Goal: Task Accomplishment & Management: Use online tool/utility

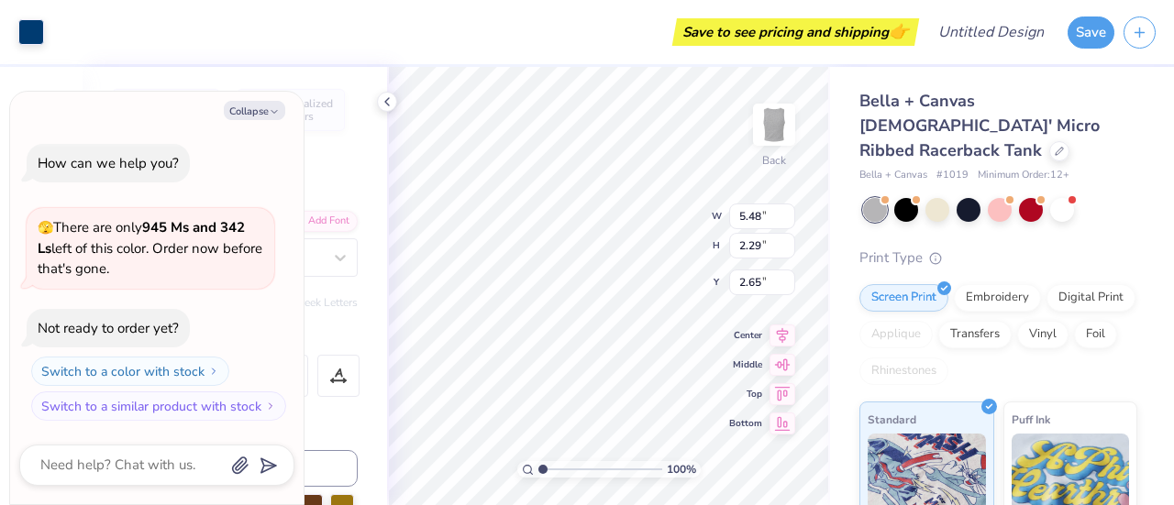
type textarea "x"
type input "5.16"
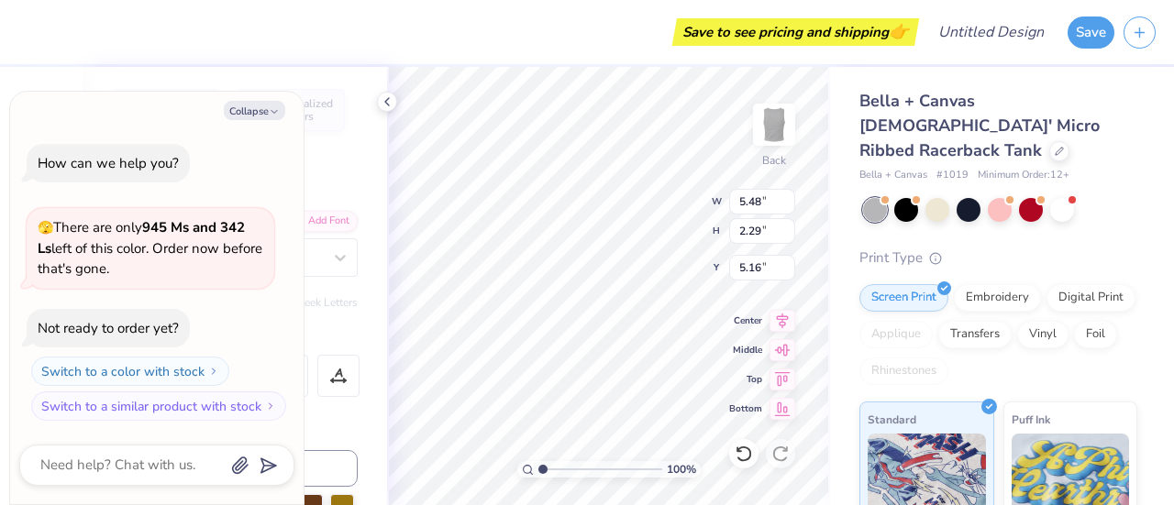
type textarea "x"
type input "2.27"
click at [1031, 196] on div at bounding box center [1031, 208] width 24 height 24
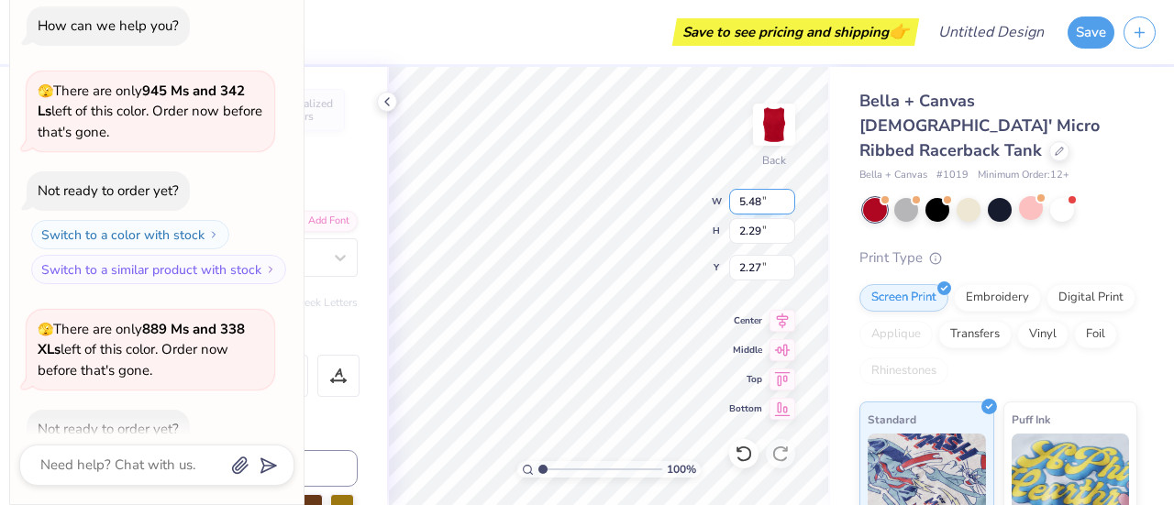
scroll to position [101, 0]
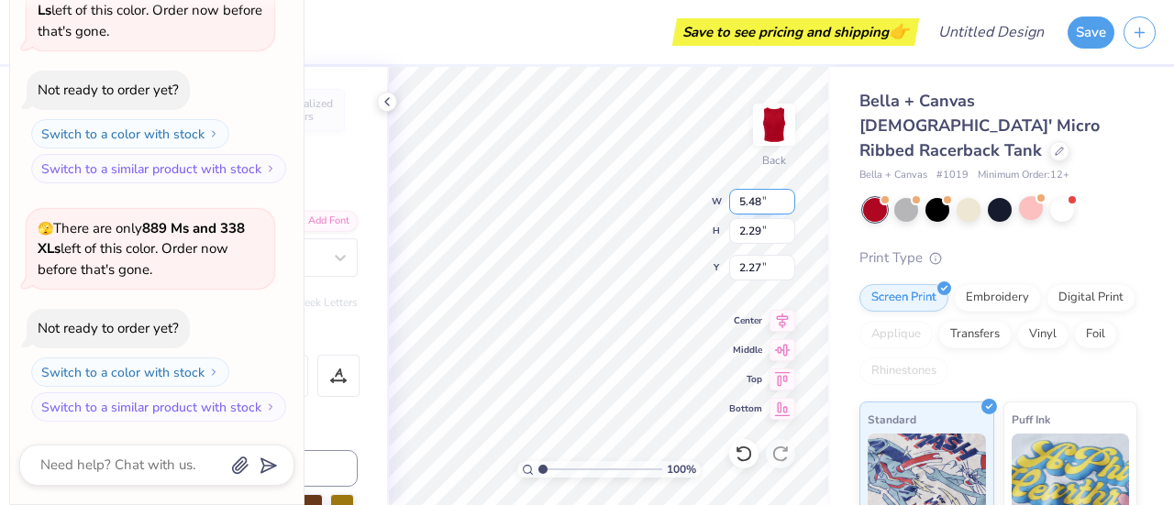
type textarea "x"
type input "1.86"
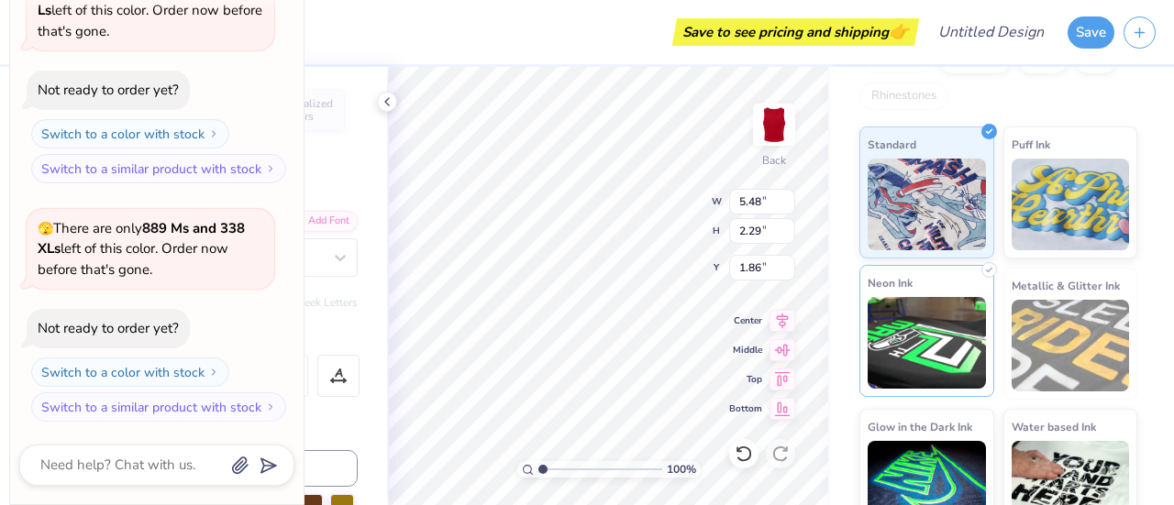
scroll to position [285, 0]
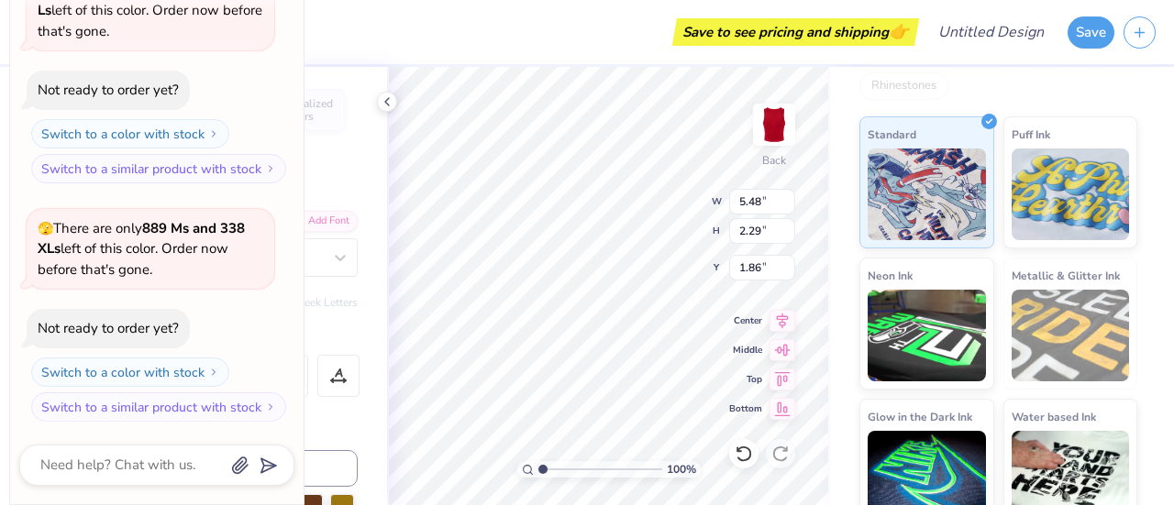
click at [907, 35] on span "👉" at bounding box center [899, 31] width 20 height 22
click at [1088, 37] on button "Save" at bounding box center [1091, 30] width 47 height 32
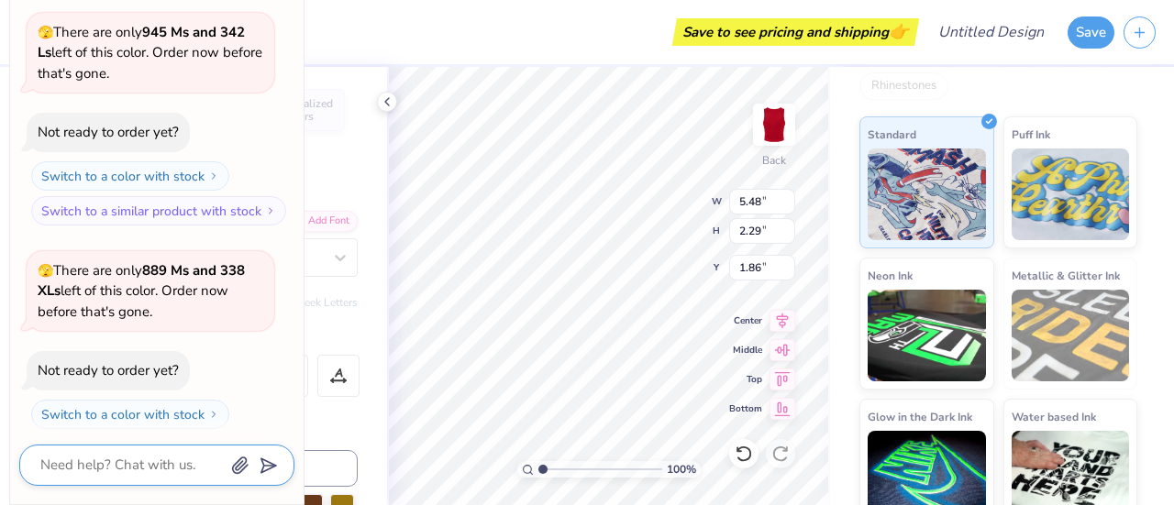
scroll to position [150, 0]
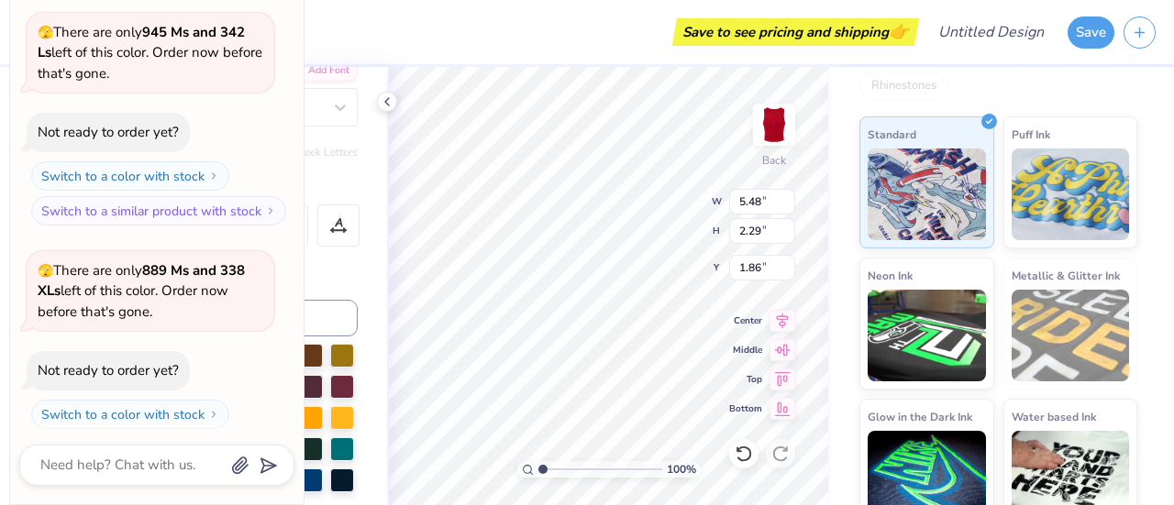
click at [879, 34] on div "Save to see pricing and shipping 👉" at bounding box center [796, 32] width 238 height 28
click at [692, 30] on div "Save to see pricing and shipping 👉" at bounding box center [796, 32] width 238 height 28
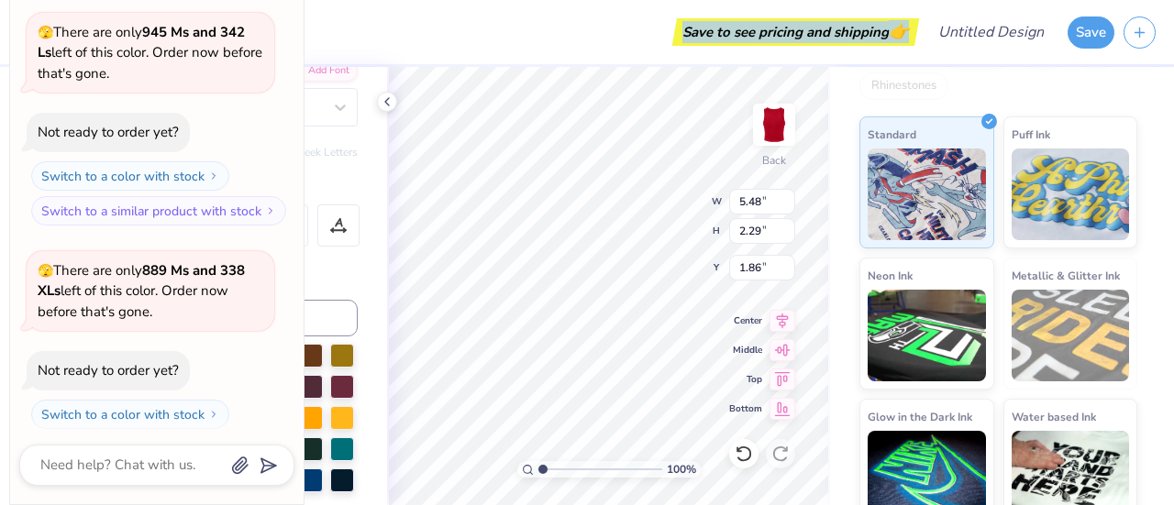
click at [692, 30] on div "Save to see pricing and shipping 👉" at bounding box center [796, 32] width 238 height 28
click at [1095, 25] on button "Save" at bounding box center [1091, 30] width 47 height 32
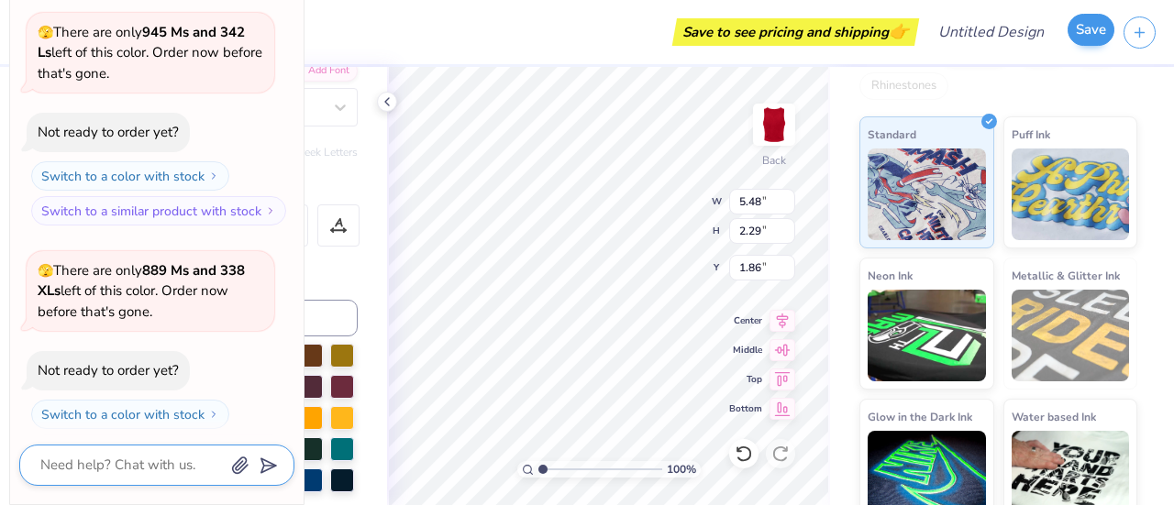
scroll to position [200, 0]
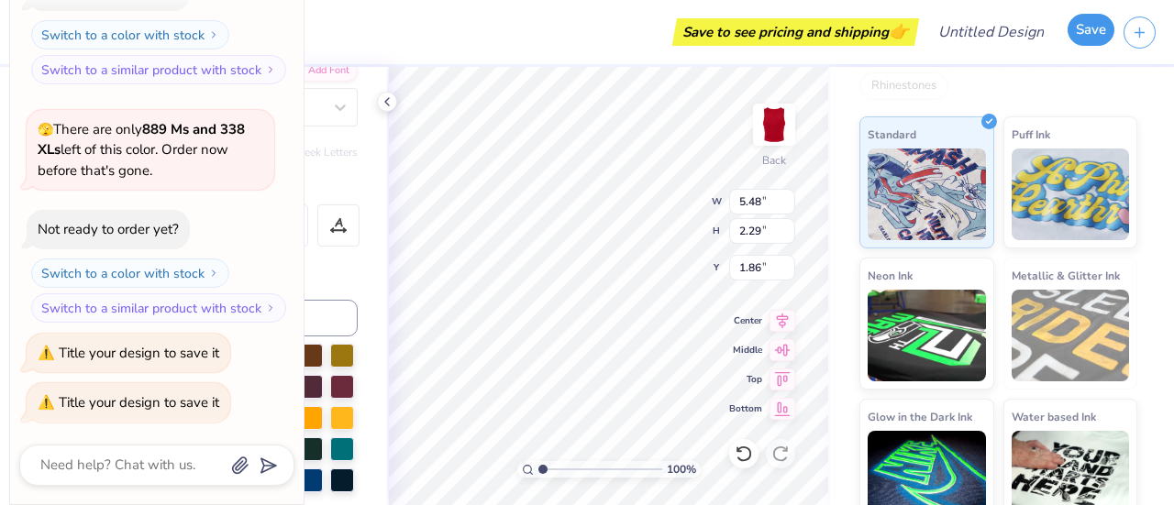
click at [1095, 25] on button "Save" at bounding box center [1091, 30] width 47 height 32
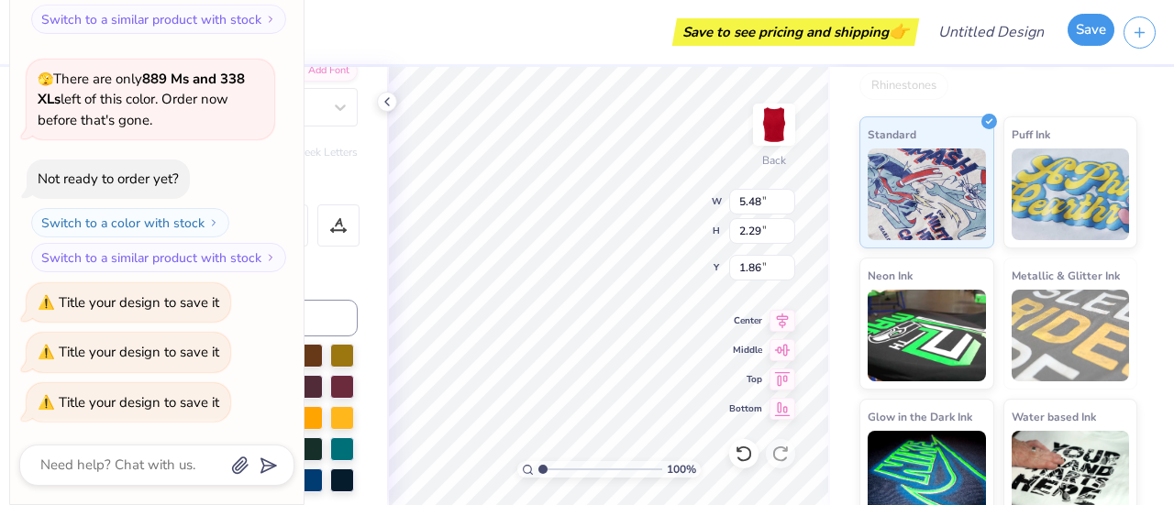
click at [1095, 25] on button "Save" at bounding box center [1091, 30] width 47 height 32
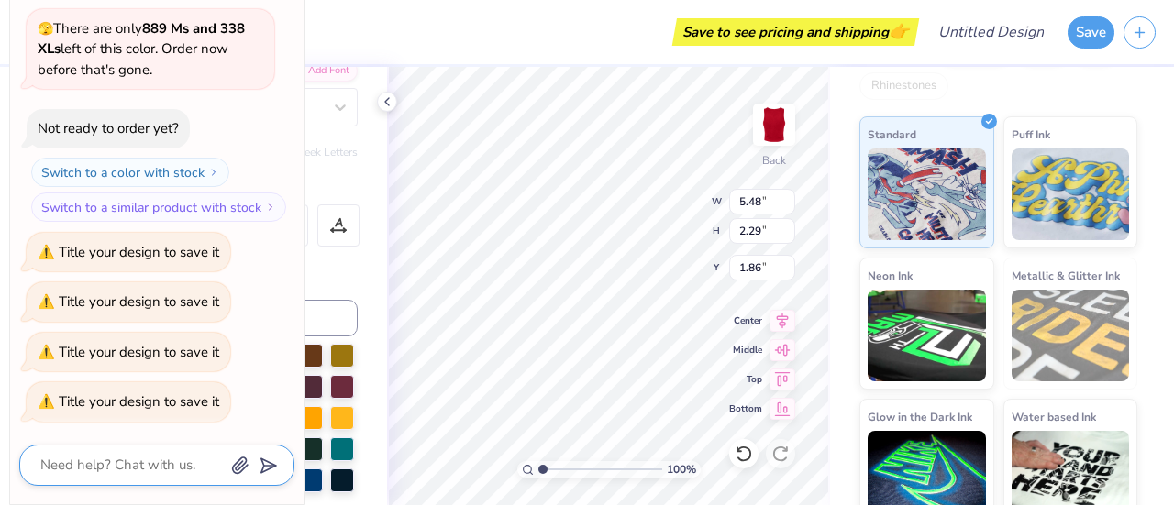
scroll to position [300, 0]
click at [108, 458] on textarea at bounding box center [132, 465] width 186 height 25
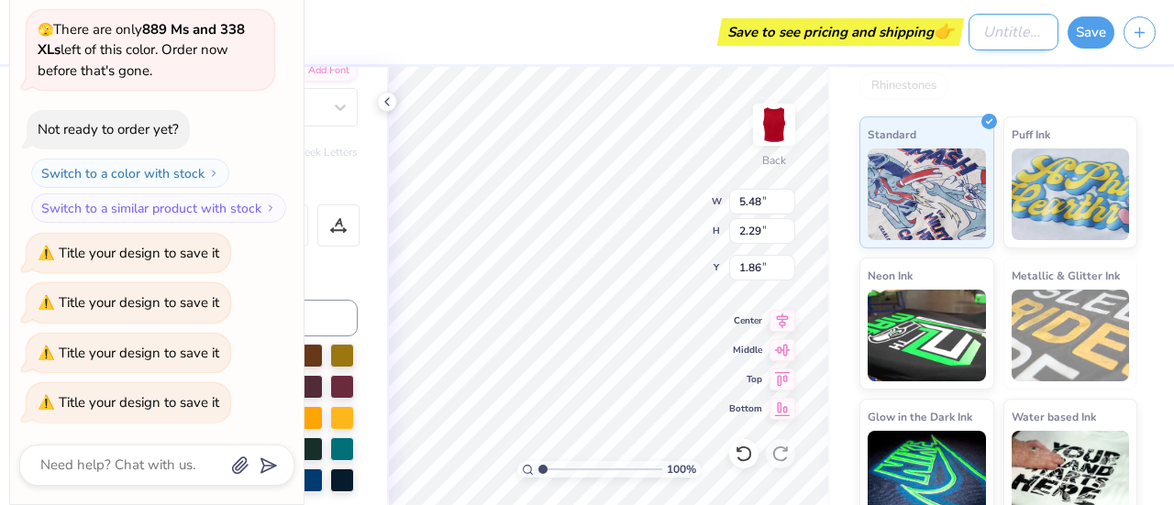
click at [997, 28] on input "Design Title" at bounding box center [1013, 32] width 90 height 37
type textarea "x"
type input "M"
type textarea "x"
type input "Ma"
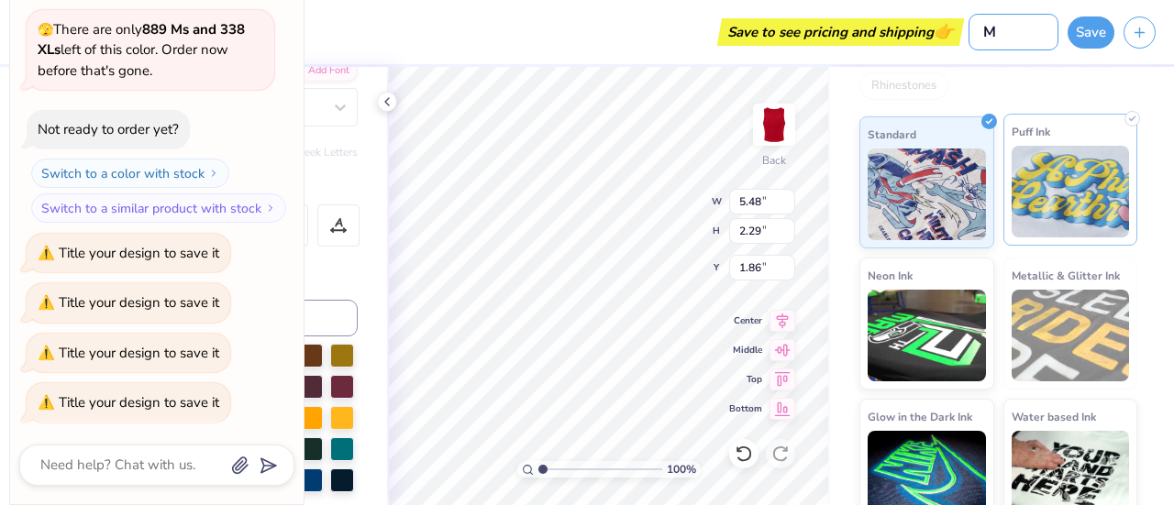
type textarea "x"
type input "Mar"
type textarea "x"
type input "[PERSON_NAME]"
type textarea "x"
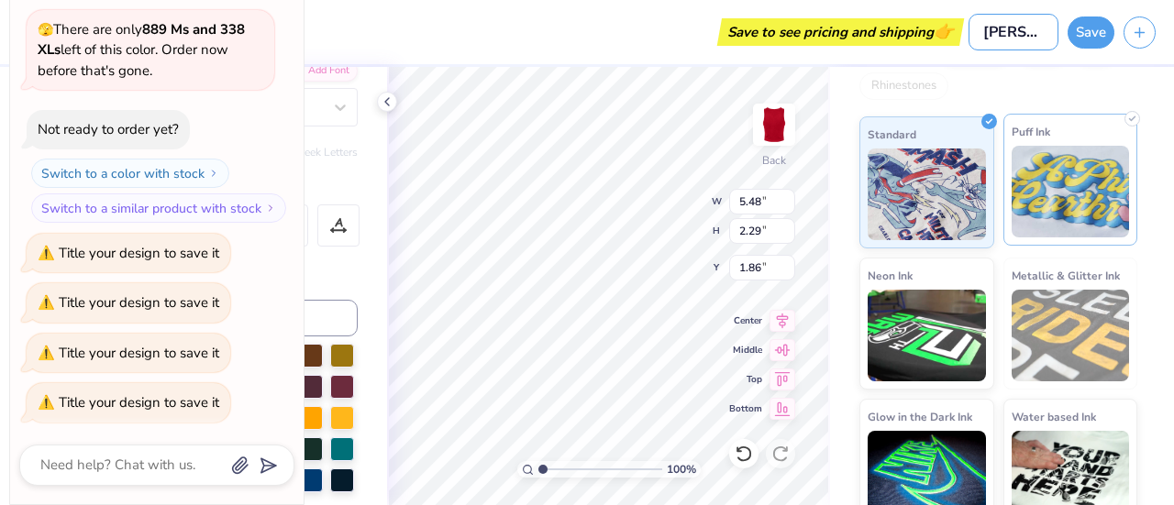
type input "[PERSON_NAME]"
type textarea "x"
type input "[PERSON_NAME]"
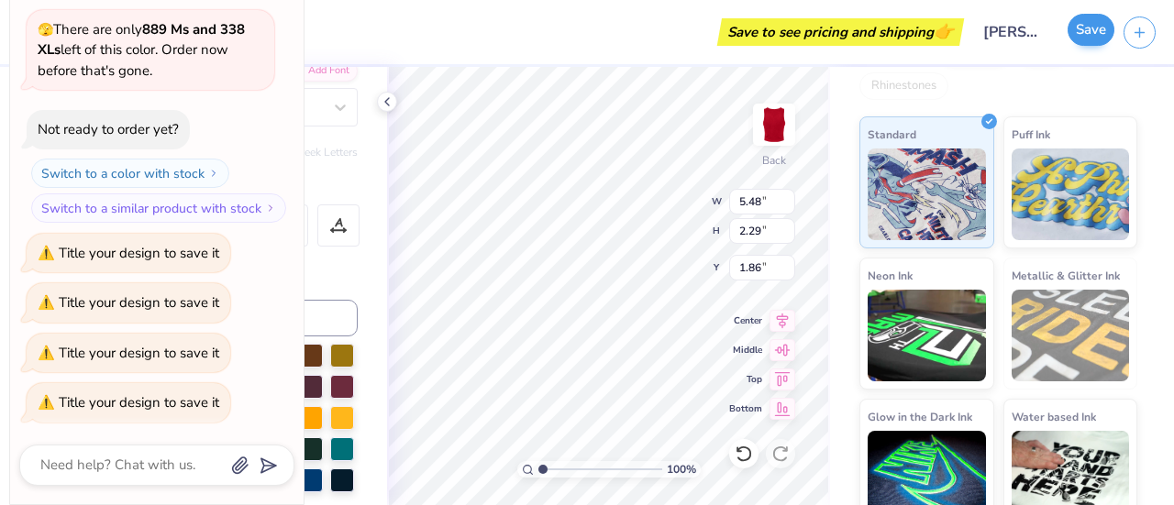
click at [1107, 45] on div "Save" at bounding box center [1091, 33] width 47 height 32
click at [1101, 35] on button "Save" at bounding box center [1091, 30] width 47 height 32
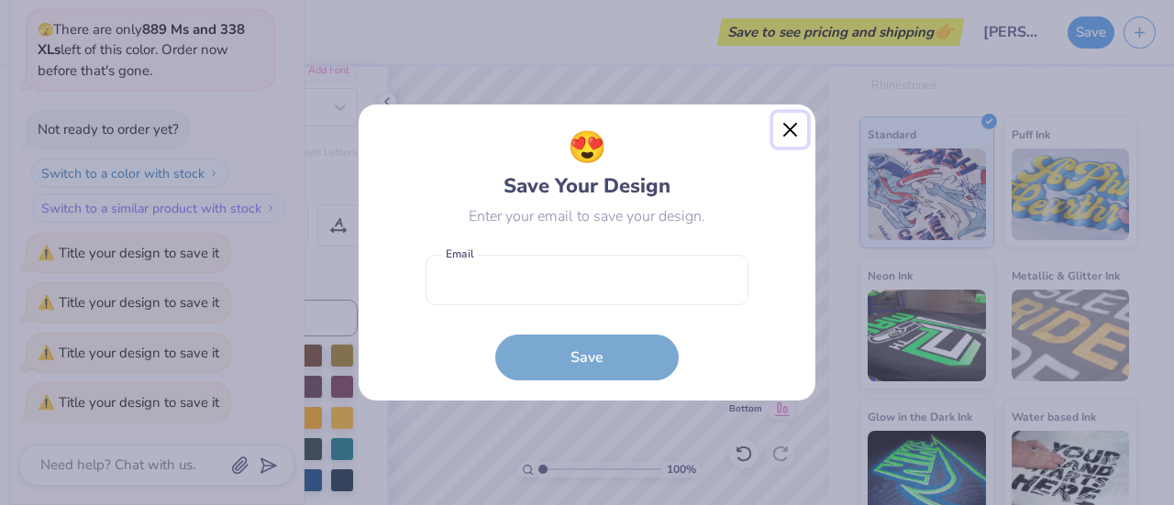
click at [785, 130] on button "Close" at bounding box center [790, 130] width 35 height 35
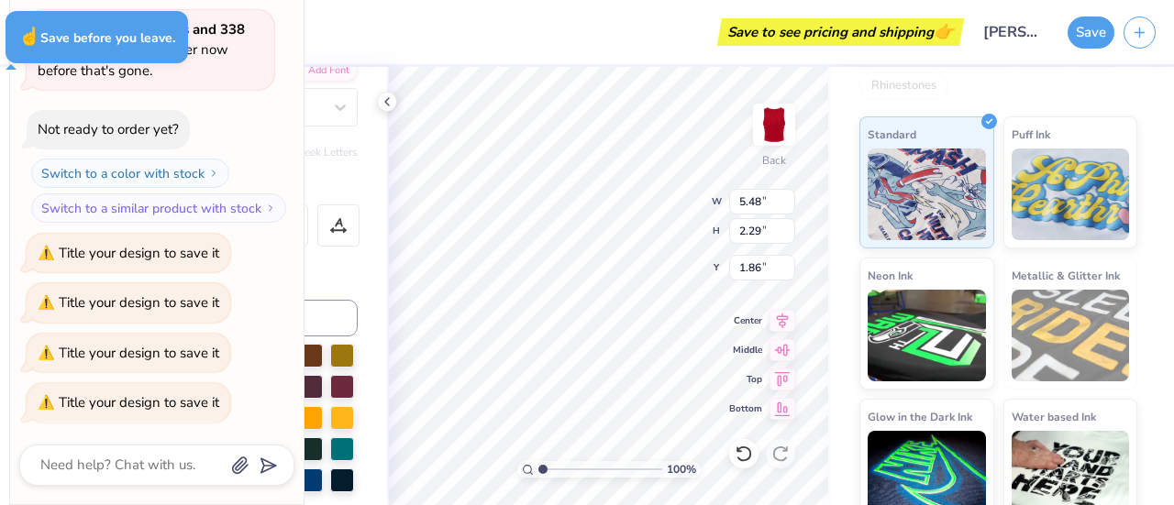
type textarea "x"
